Goal: Share content: Share content

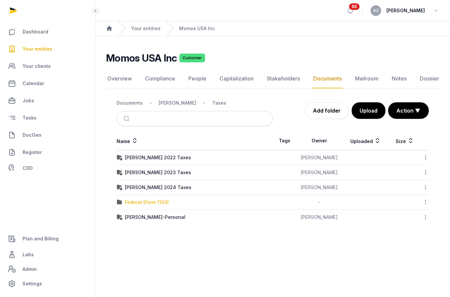
click at [157, 200] on div "Federal (Form 1120)" at bounding box center [147, 202] width 44 height 7
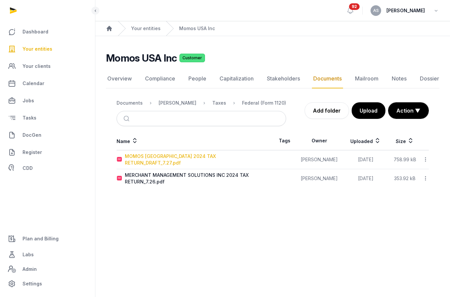
click at [183, 160] on div "MOMOS [GEOGRAPHIC_DATA] 2024 TAX RETURN_DRAFT_7.27.pdf" at bounding box center [199, 159] width 148 height 13
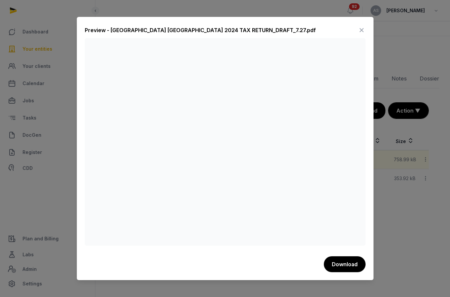
click at [361, 28] on icon at bounding box center [361, 30] width 8 height 11
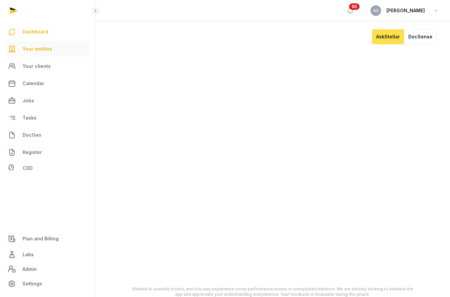
click at [51, 45] on link "Your entities" at bounding box center [47, 49] width 84 height 16
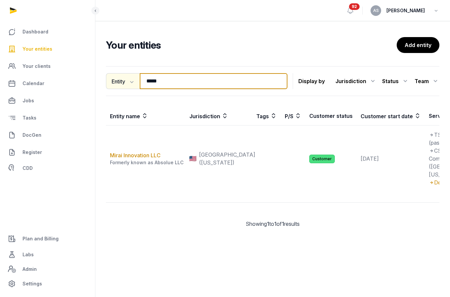
drag, startPoint x: 178, startPoint y: 79, endPoint x: 131, endPoint y: 77, distance: 47.3
click at [131, 77] on div "Entity Entity People Tags Services ***** Search" at bounding box center [196, 81] width 181 height 16
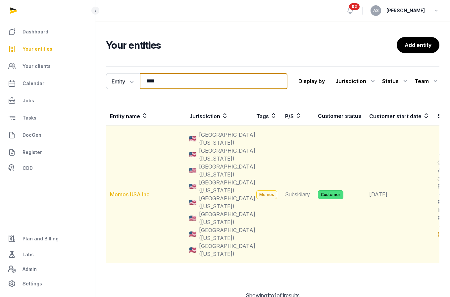
type input "****"
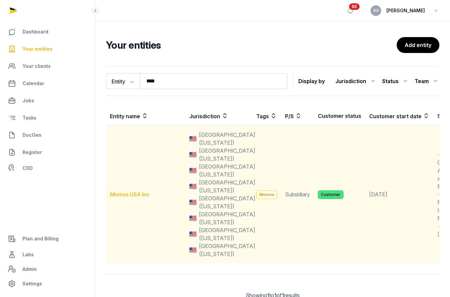
click at [141, 193] on link "Momos USA Inc" at bounding box center [129, 194] width 39 height 7
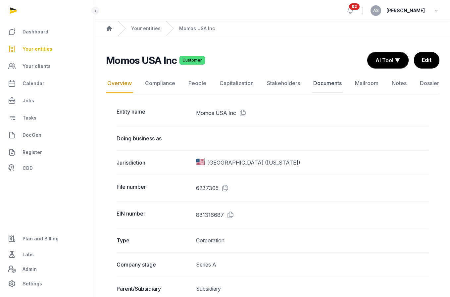
click at [327, 85] on link "Documents" at bounding box center [327, 83] width 31 height 19
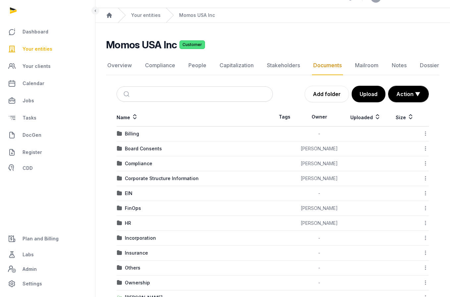
scroll to position [68, 0]
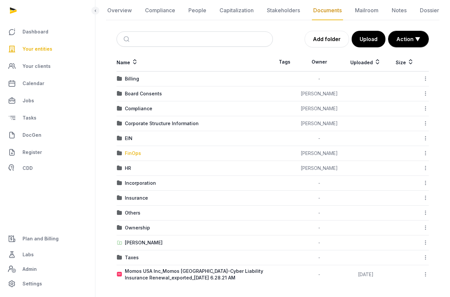
click at [136, 155] on div "FinOps" at bounding box center [133, 153] width 16 height 7
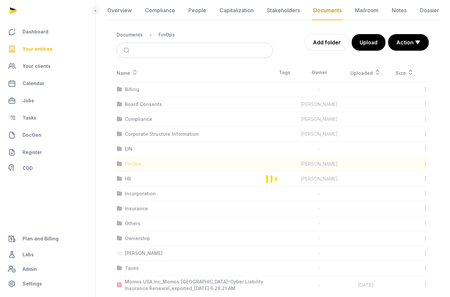
scroll to position [0, 0]
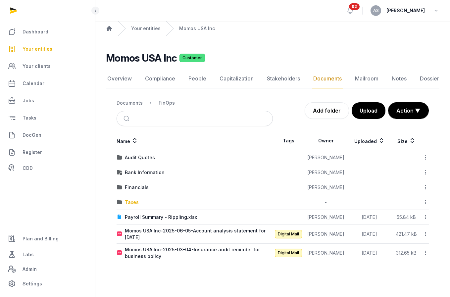
click at [129, 202] on div "Taxes" at bounding box center [132, 202] width 14 height 7
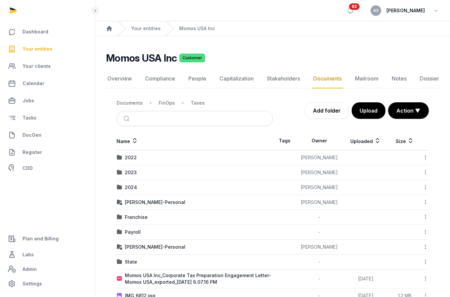
scroll to position [6, 0]
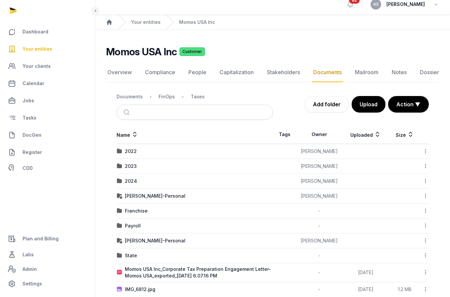
click at [156, 98] on div "FinOps" at bounding box center [161, 97] width 27 height 8
click at [166, 97] on div "FinOps" at bounding box center [166, 96] width 16 height 7
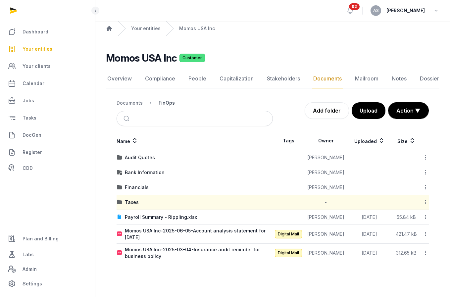
scroll to position [0, 0]
click at [165, 98] on nav "Documents FinOps" at bounding box center [194, 103] width 156 height 16
click at [131, 107] on ol "Documents FinOps" at bounding box center [145, 103] width 58 height 8
click at [133, 104] on div "Documents" at bounding box center [129, 103] width 26 height 7
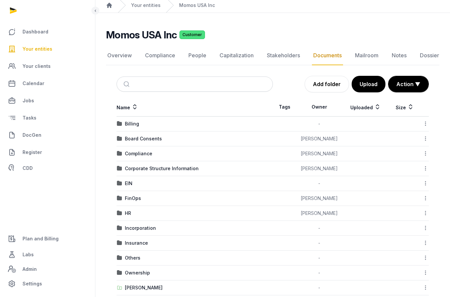
scroll to position [68, 0]
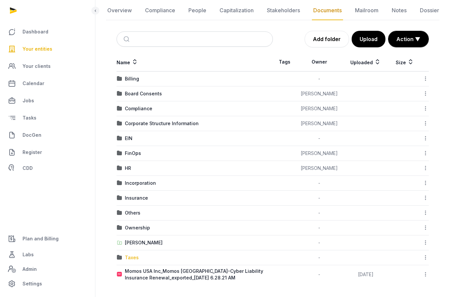
click at [132, 261] on td "Taxes" at bounding box center [194, 257] width 156 height 15
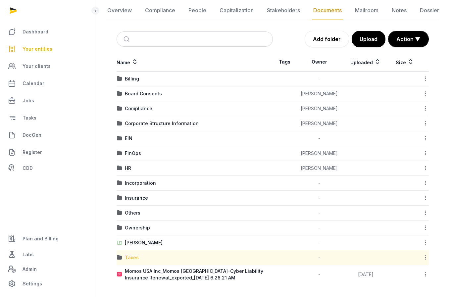
click at [132, 258] on div "Taxes" at bounding box center [132, 257] width 14 height 7
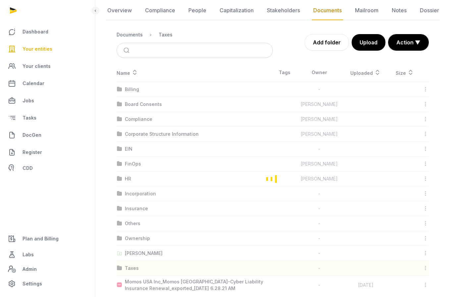
scroll to position [0, 0]
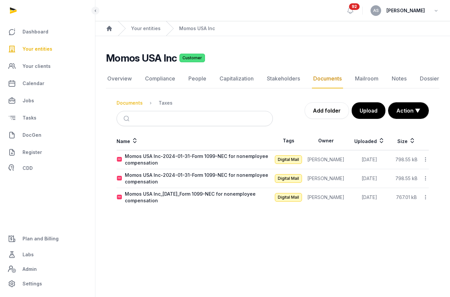
click at [128, 102] on div "Documents" at bounding box center [129, 103] width 26 height 7
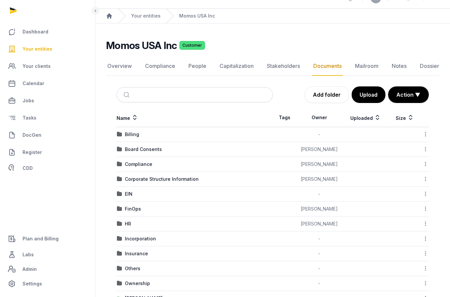
scroll to position [50, 0]
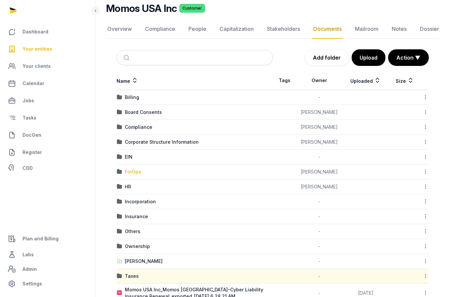
click at [132, 172] on div "FinOps" at bounding box center [133, 171] width 16 height 7
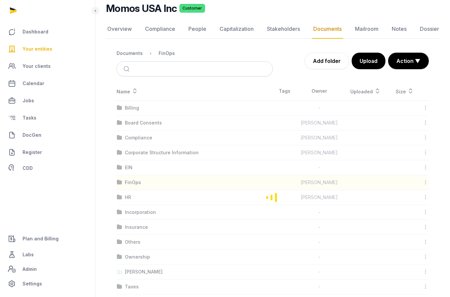
scroll to position [0, 0]
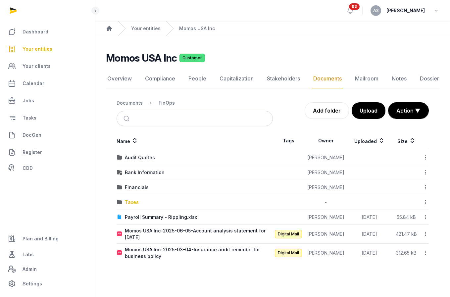
click at [130, 202] on div "Taxes" at bounding box center [132, 202] width 14 height 7
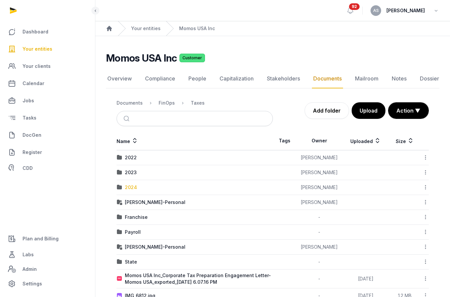
click at [134, 187] on div "2024" at bounding box center [131, 187] width 12 height 7
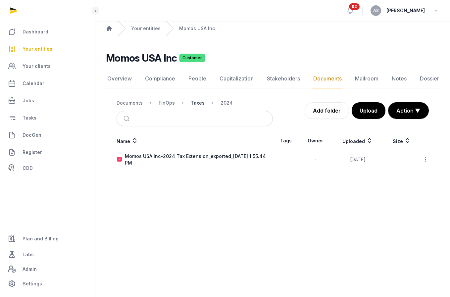
click at [198, 105] on div "Taxes" at bounding box center [198, 103] width 14 height 7
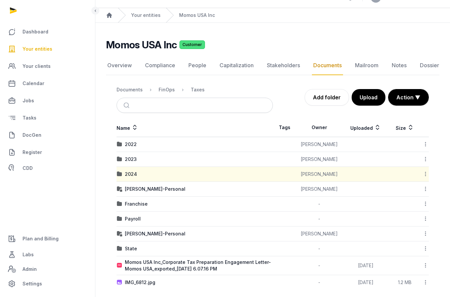
scroll to position [8, 0]
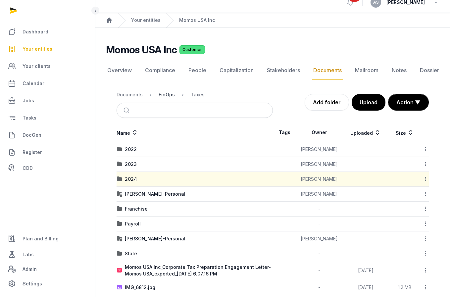
click at [167, 96] on div "FinOps" at bounding box center [166, 94] width 16 height 7
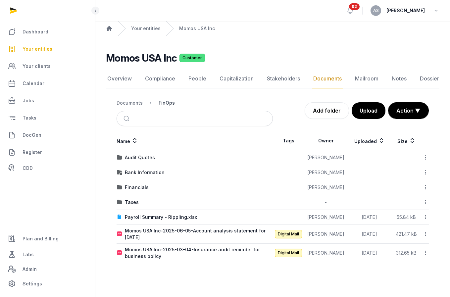
scroll to position [0, 0]
click at [139, 186] on div "Financials" at bounding box center [137, 187] width 24 height 7
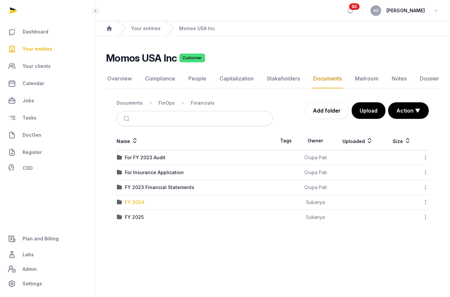
click at [129, 203] on div "FY 2024" at bounding box center [135, 202] width 20 height 7
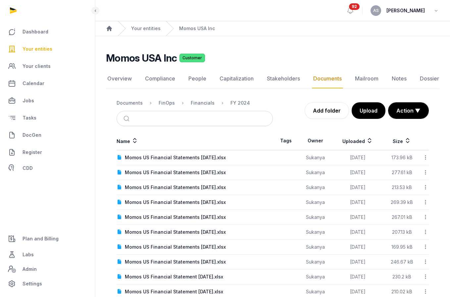
scroll to position [45, 0]
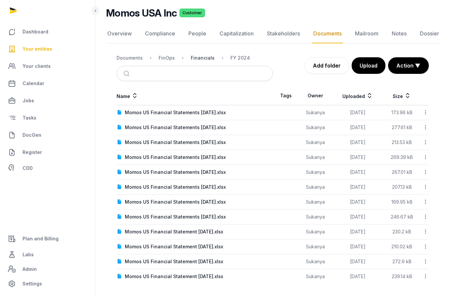
click at [207, 58] on div "Financials" at bounding box center [203, 58] width 24 height 7
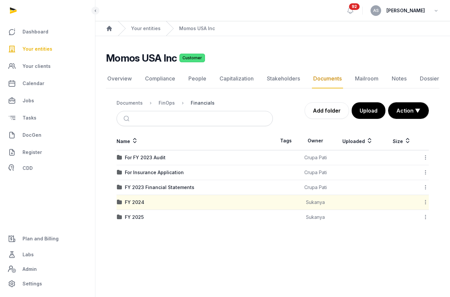
scroll to position [0, 0]
click at [38, 47] on span "Your entities" at bounding box center [38, 49] width 30 height 8
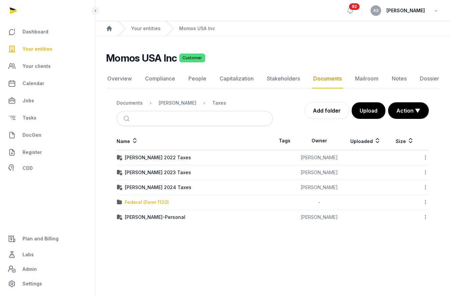
click at [155, 203] on div "Federal (Form 1120)" at bounding box center [147, 202] width 44 height 7
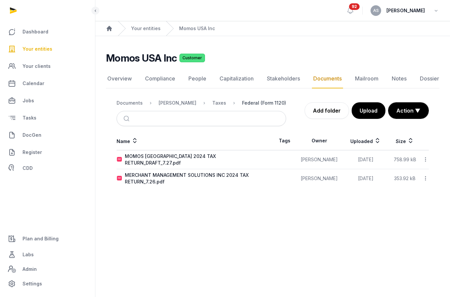
click at [248, 104] on div "Federal (Form 1120)" at bounding box center [264, 103] width 44 height 7
click at [242, 103] on div "Federal (Form 1120)" at bounding box center [264, 103] width 44 height 7
click at [248, 103] on div "Federal (Form 1120)" at bounding box center [264, 103] width 44 height 7
click at [214, 103] on div "Taxes" at bounding box center [219, 103] width 14 height 7
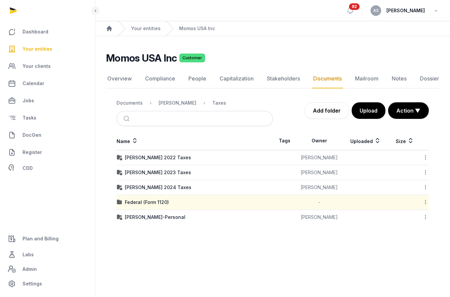
click at [425, 202] on icon at bounding box center [425, 202] width 6 height 7
click at [411, 255] on div "Copy link" at bounding box center [401, 255] width 53 height 12
click at [39, 68] on span "Your clients" at bounding box center [37, 66] width 28 height 8
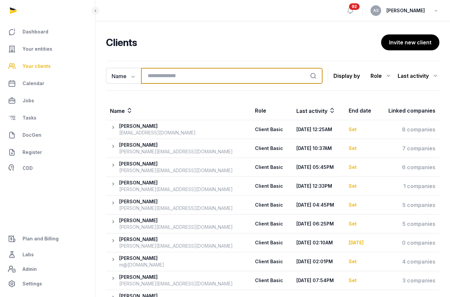
click at [176, 77] on input "search" at bounding box center [231, 76] width 181 height 16
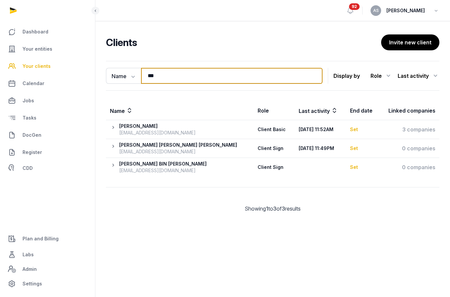
paste input "**********"
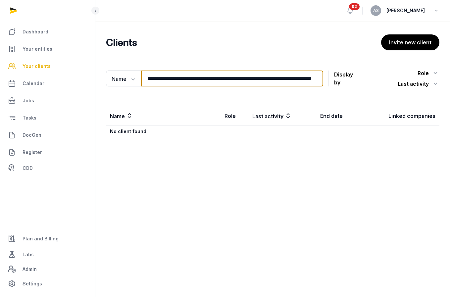
type input "**********"
click at [198, 70] on input "**********" at bounding box center [232, 78] width 182 height 16
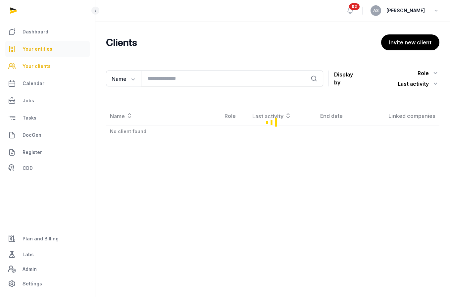
click at [34, 47] on span "Your entities" at bounding box center [38, 49] width 30 height 8
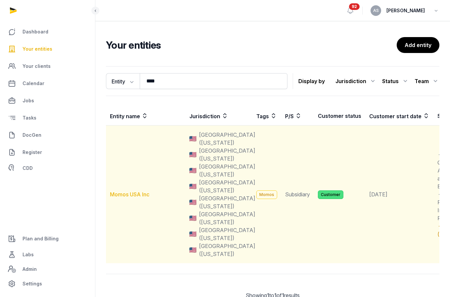
click at [136, 194] on link "Momos USA Inc" at bounding box center [129, 194] width 39 height 7
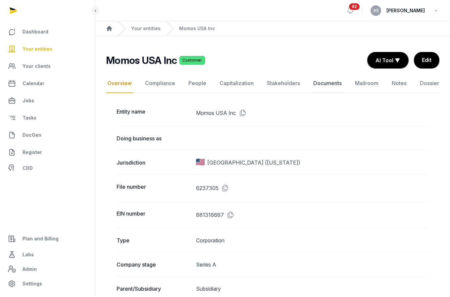
click at [327, 84] on link "Documents" at bounding box center [327, 83] width 31 height 19
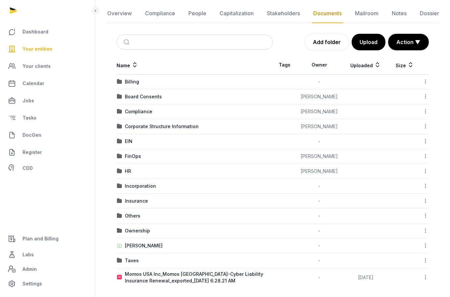
scroll to position [68, 0]
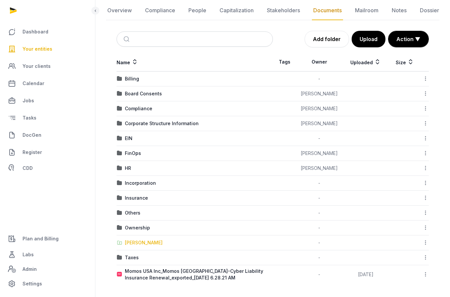
click at [144, 243] on div "[PERSON_NAME]" at bounding box center [144, 242] width 38 height 7
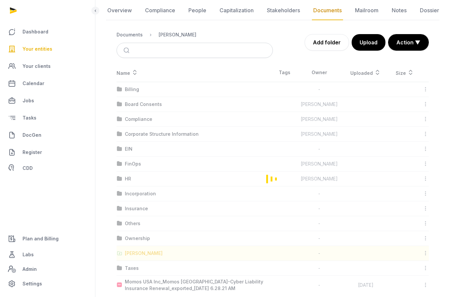
scroll to position [0, 0]
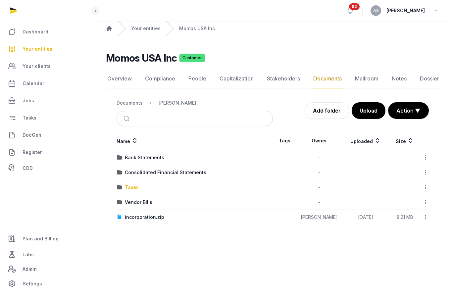
click at [133, 187] on div "Taxes" at bounding box center [132, 187] width 14 height 7
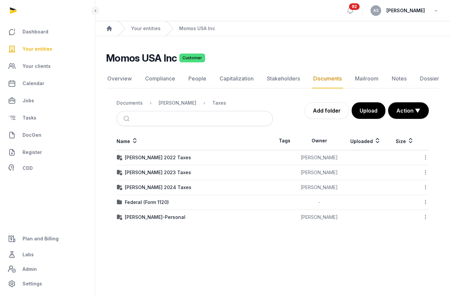
click at [424, 201] on icon at bounding box center [425, 202] width 6 height 7
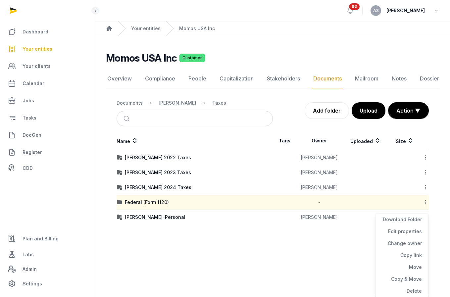
click at [424, 202] on icon at bounding box center [425, 202] width 6 height 7
click at [426, 202] on icon at bounding box center [425, 202] width 6 height 7
click at [411, 255] on div "Copy link" at bounding box center [401, 255] width 53 height 12
